Goal: Information Seeking & Learning: Learn about a topic

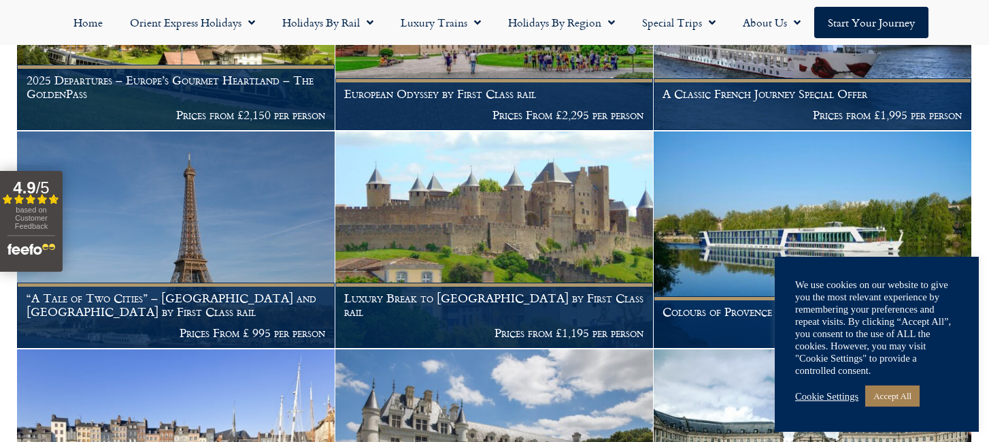
scroll to position [827, 0]
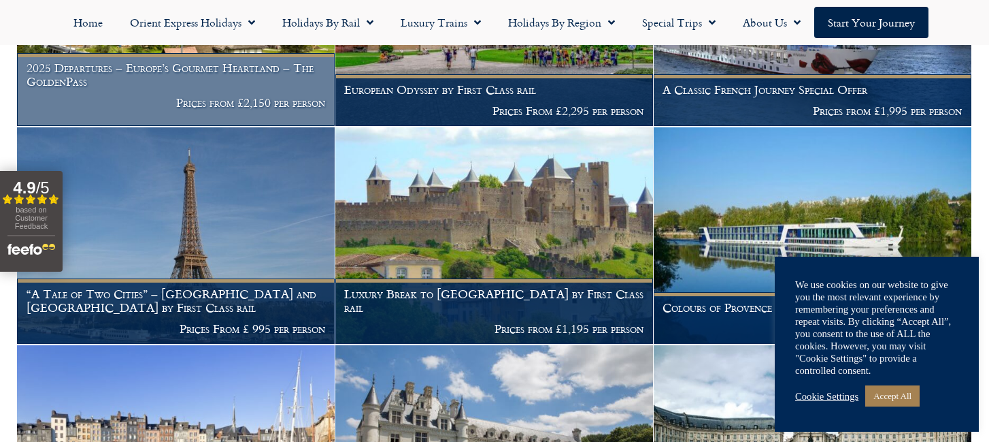
click at [263, 88] on h1 "2025 Departures – Europe’s Gourmet Heartland – The GoldenPass" at bounding box center [176, 74] width 299 height 27
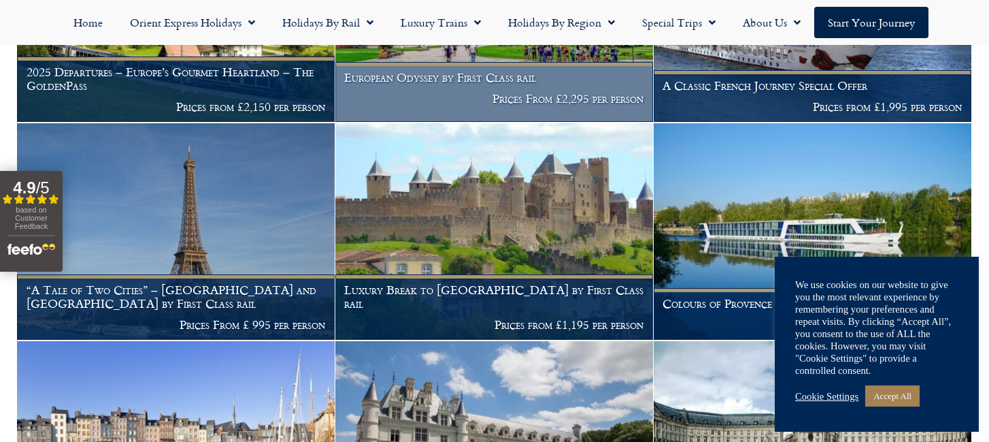
scroll to position [835, 0]
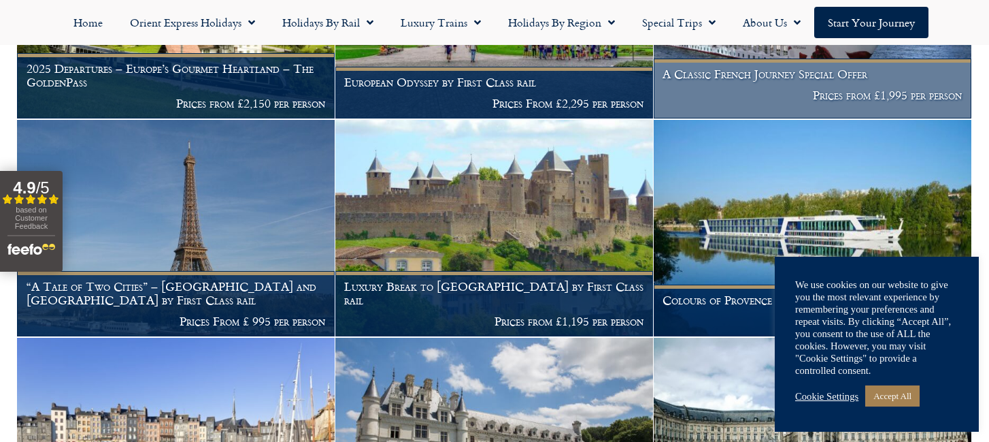
click at [808, 99] on img at bounding box center [813, 10] width 318 height 216
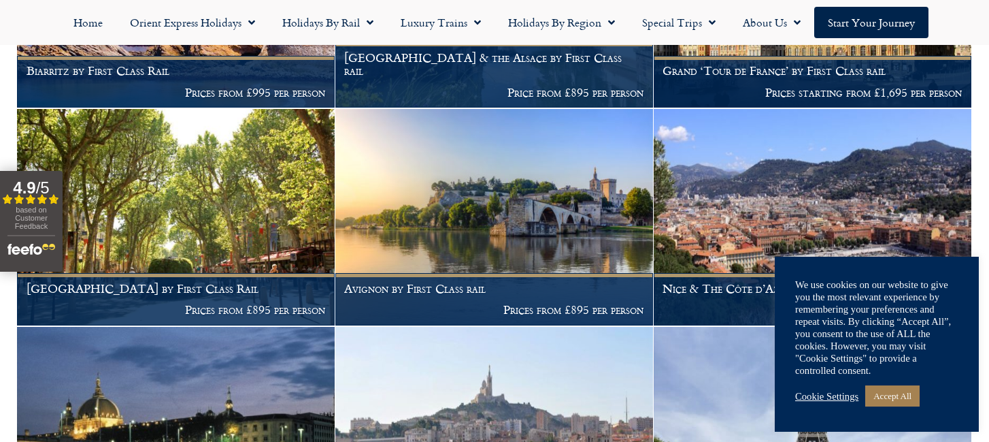
scroll to position [1500, 0]
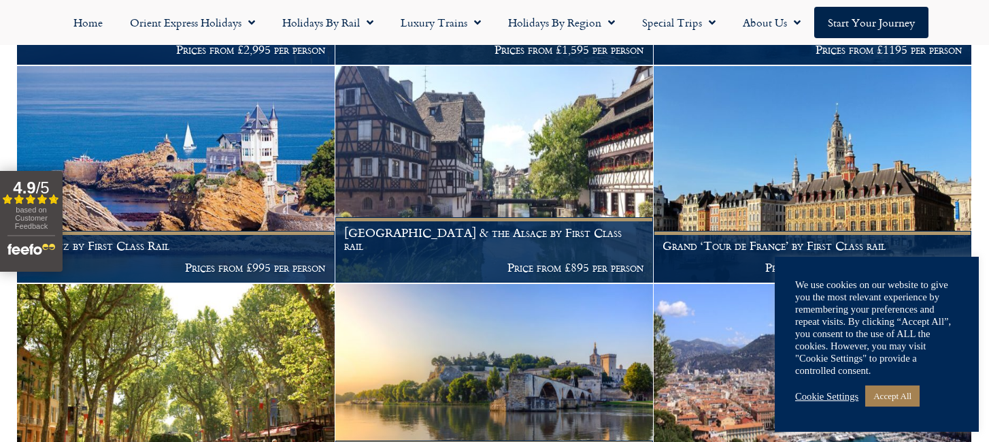
scroll to position [1323, 0]
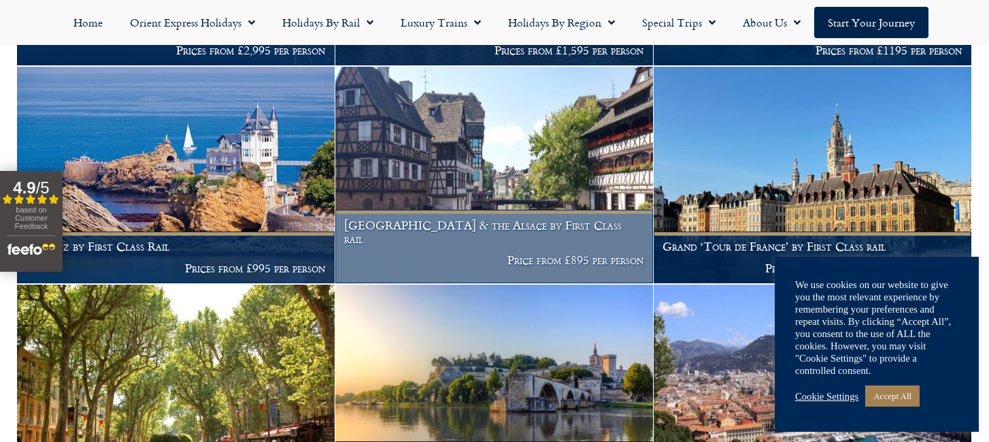
click at [374, 205] on img at bounding box center [494, 175] width 318 height 216
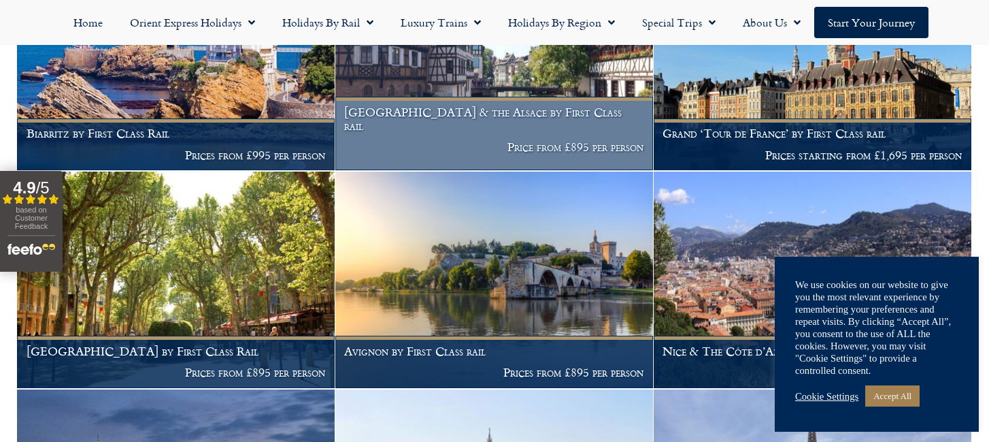
scroll to position [1438, 0]
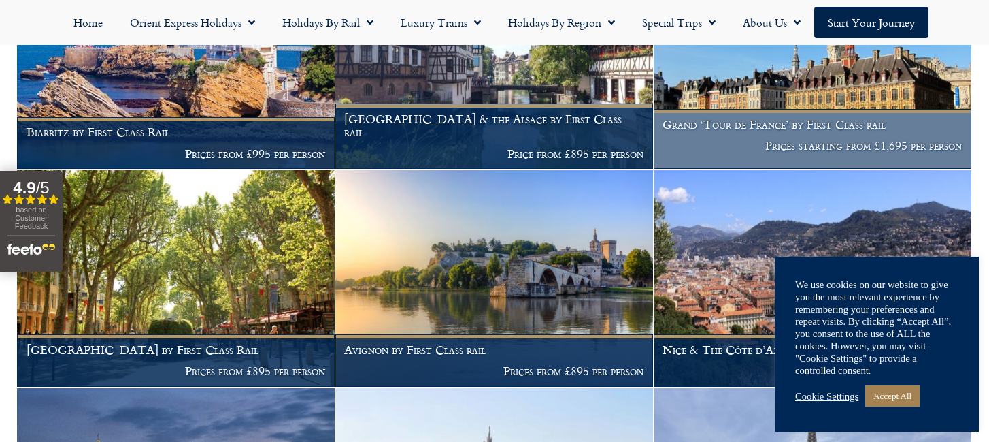
click at [819, 97] on img at bounding box center [813, 60] width 318 height 216
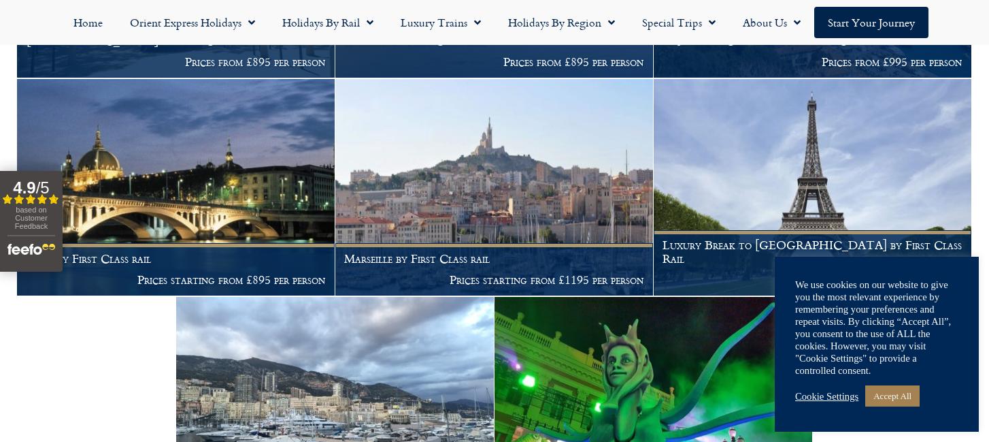
scroll to position [1749, 0]
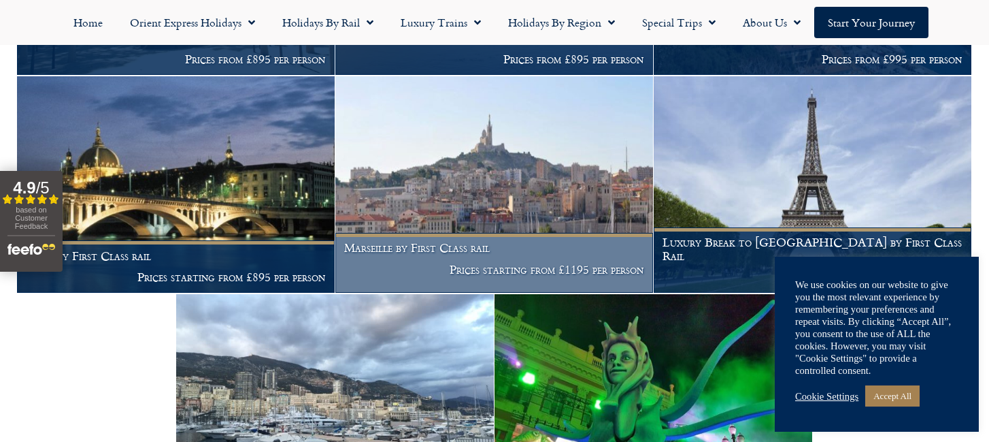
click at [452, 171] on img at bounding box center [494, 184] width 318 height 216
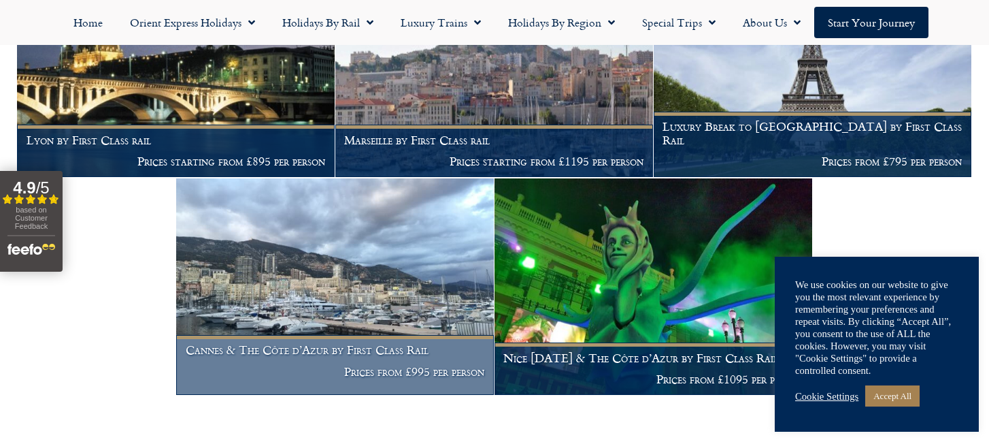
scroll to position [1846, 0]
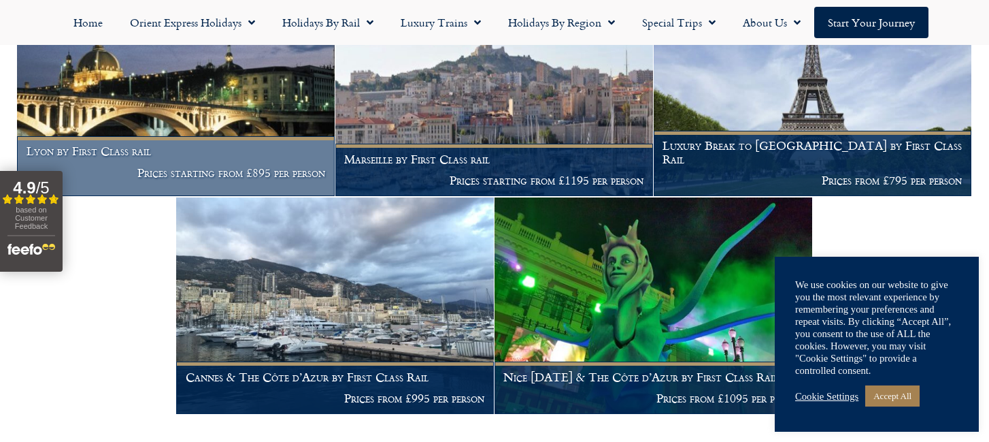
click at [259, 127] on img at bounding box center [176, 88] width 318 height 216
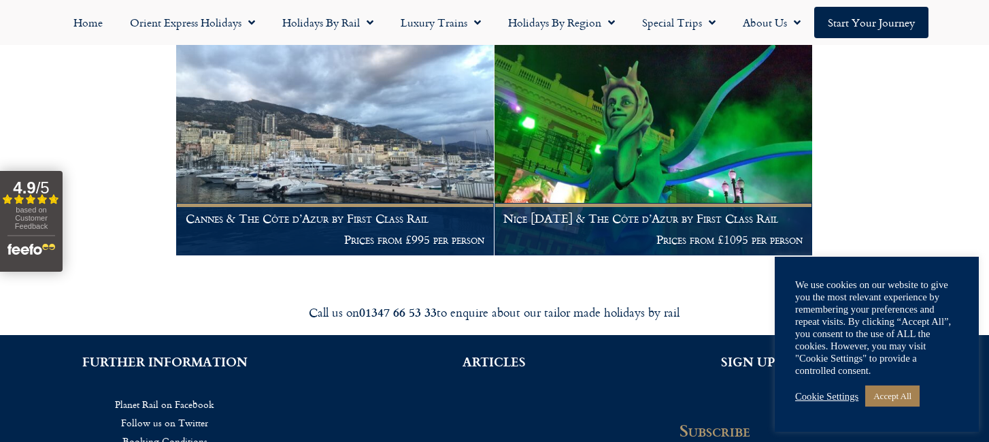
scroll to position [0, 0]
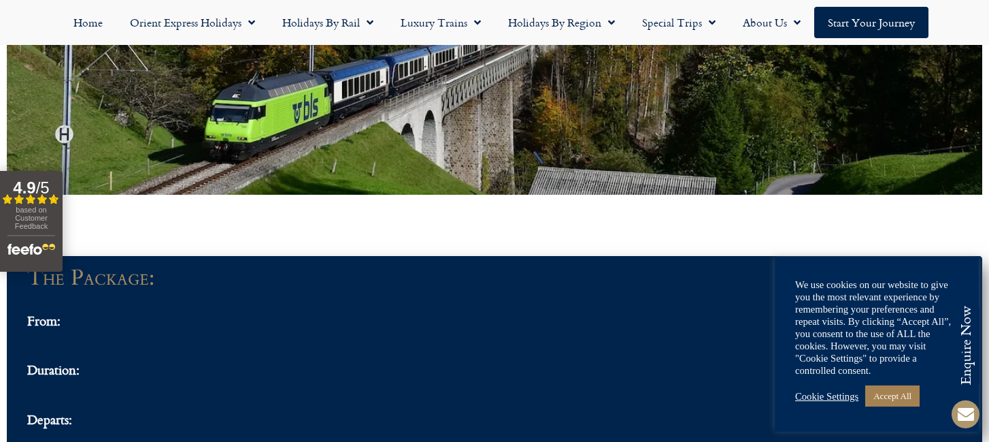
scroll to position [1009, 0]
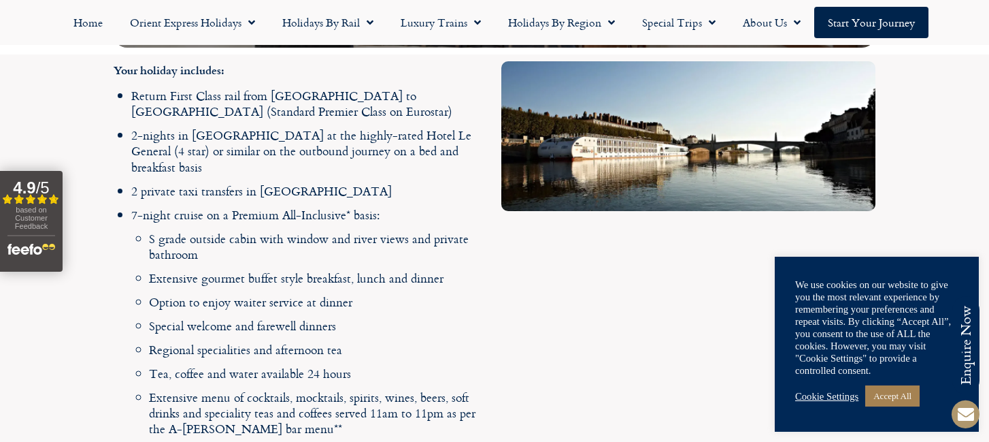
scroll to position [1327, 0]
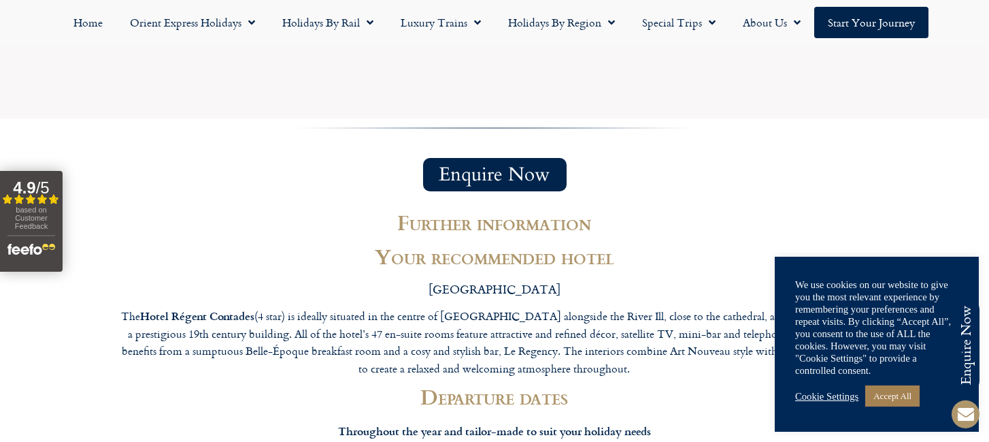
scroll to position [2304, 0]
